Goal: Information Seeking & Learning: Learn about a topic

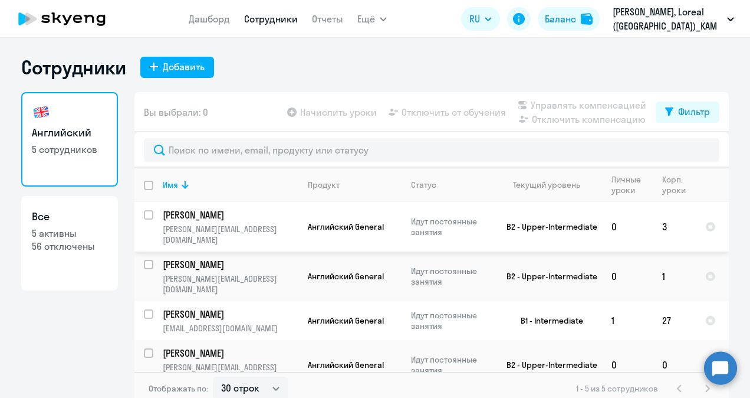
select select "30"
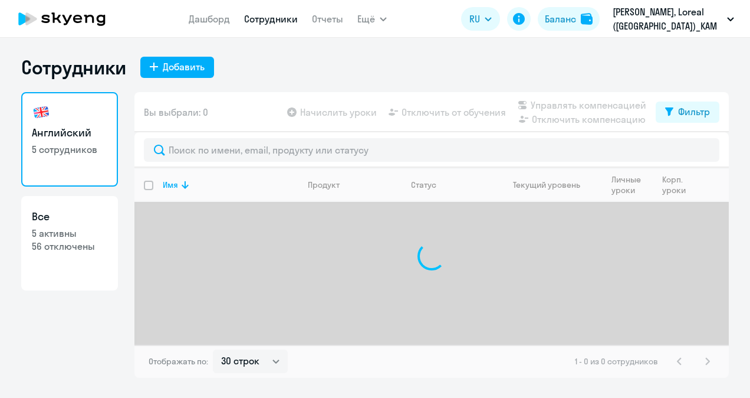
select select "30"
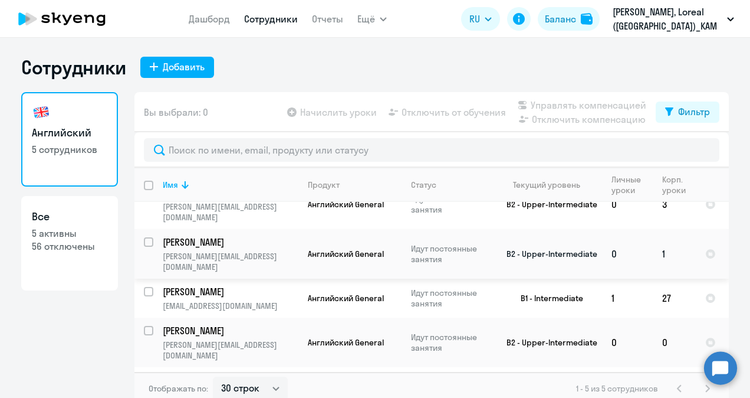
scroll to position [7, 0]
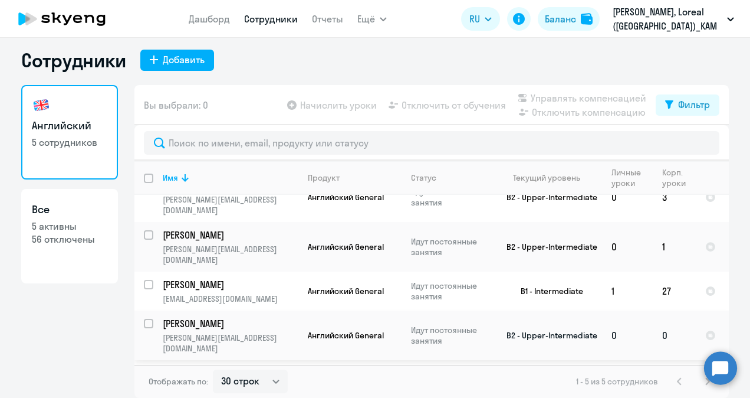
click at [199, 317] on p "[PERSON_NAME]" at bounding box center [229, 323] width 133 height 13
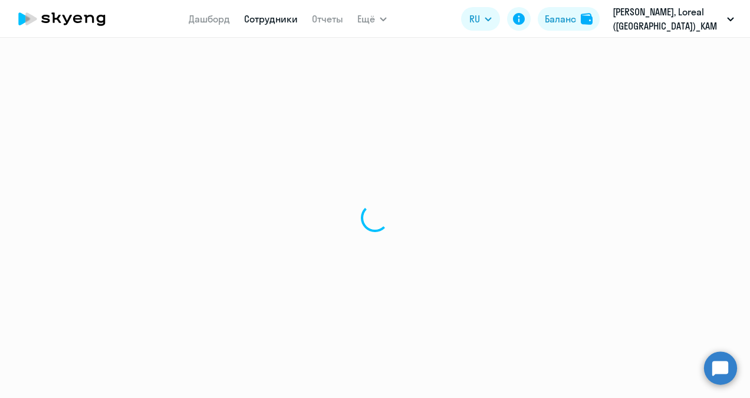
select select "english"
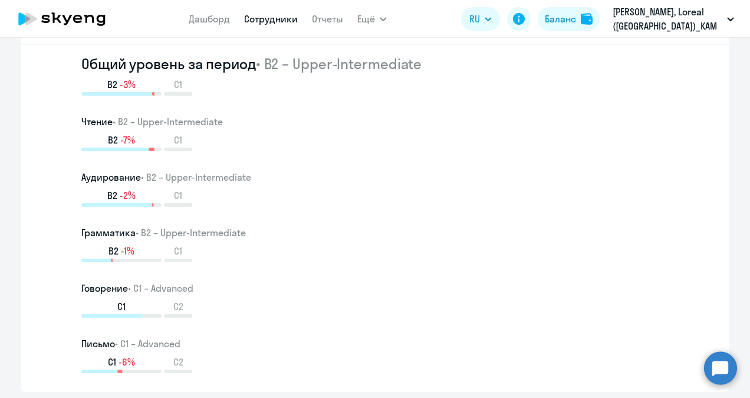
scroll to position [649, 0]
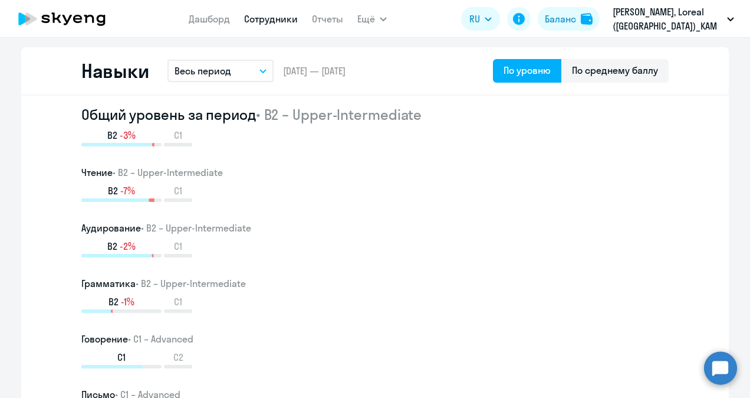
select select "30"
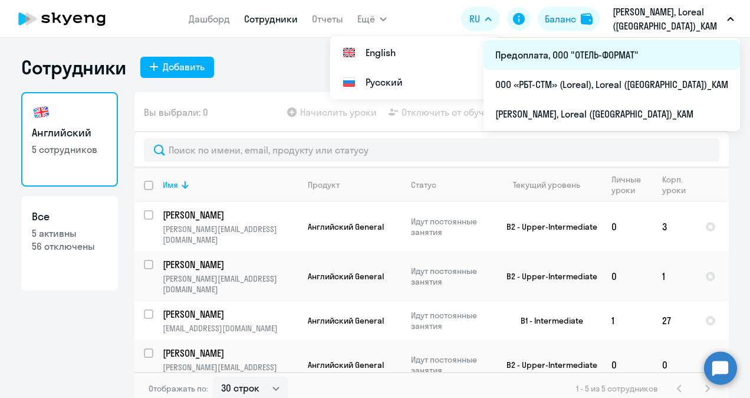
click at [664, 55] on li "Предоплата, ООО "ОТЕЛЬ-ФОРМАТ"" at bounding box center [612, 54] width 257 height 29
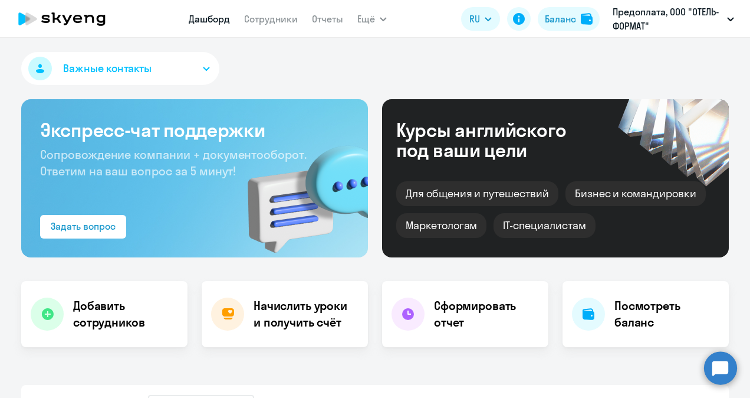
select select "30"
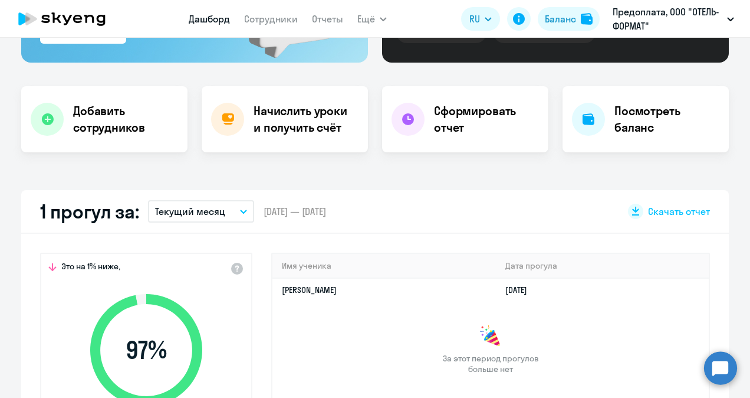
scroll to position [177, 0]
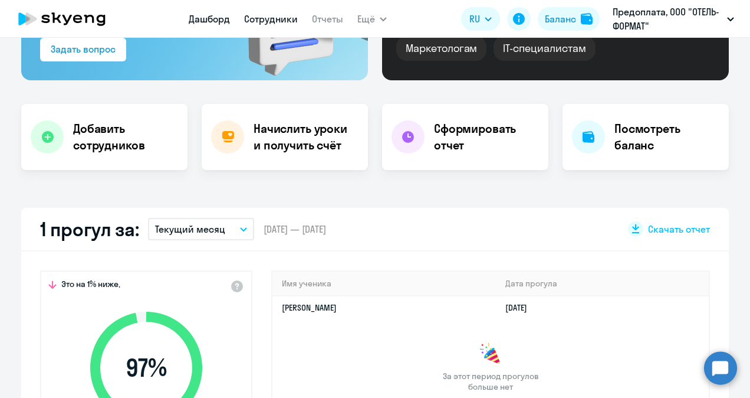
click at [264, 19] on link "Сотрудники" at bounding box center [271, 19] width 54 height 12
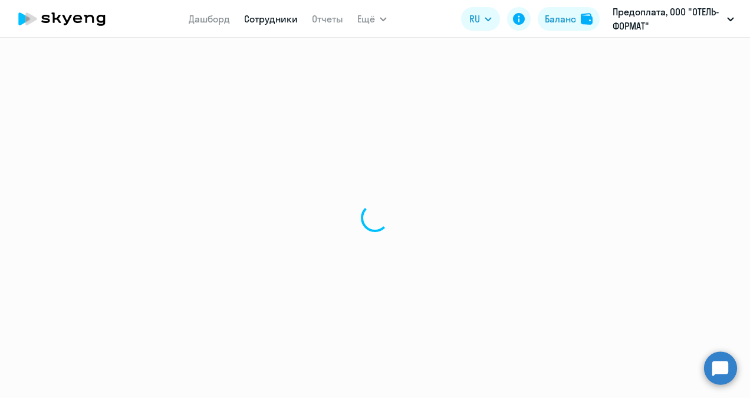
select select "30"
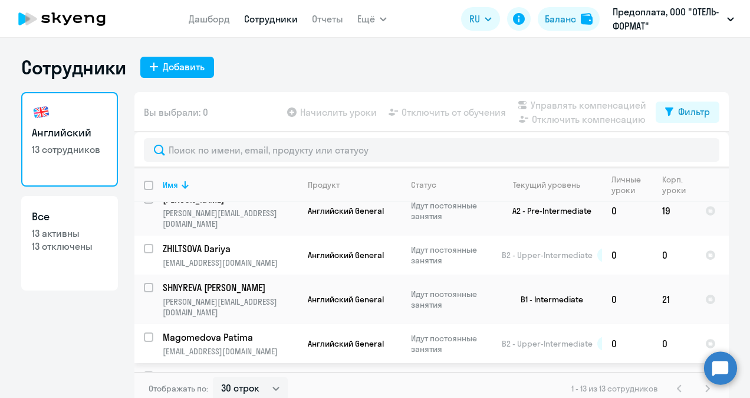
scroll to position [7, 0]
